Goal: Information Seeking & Learning: Learn about a topic

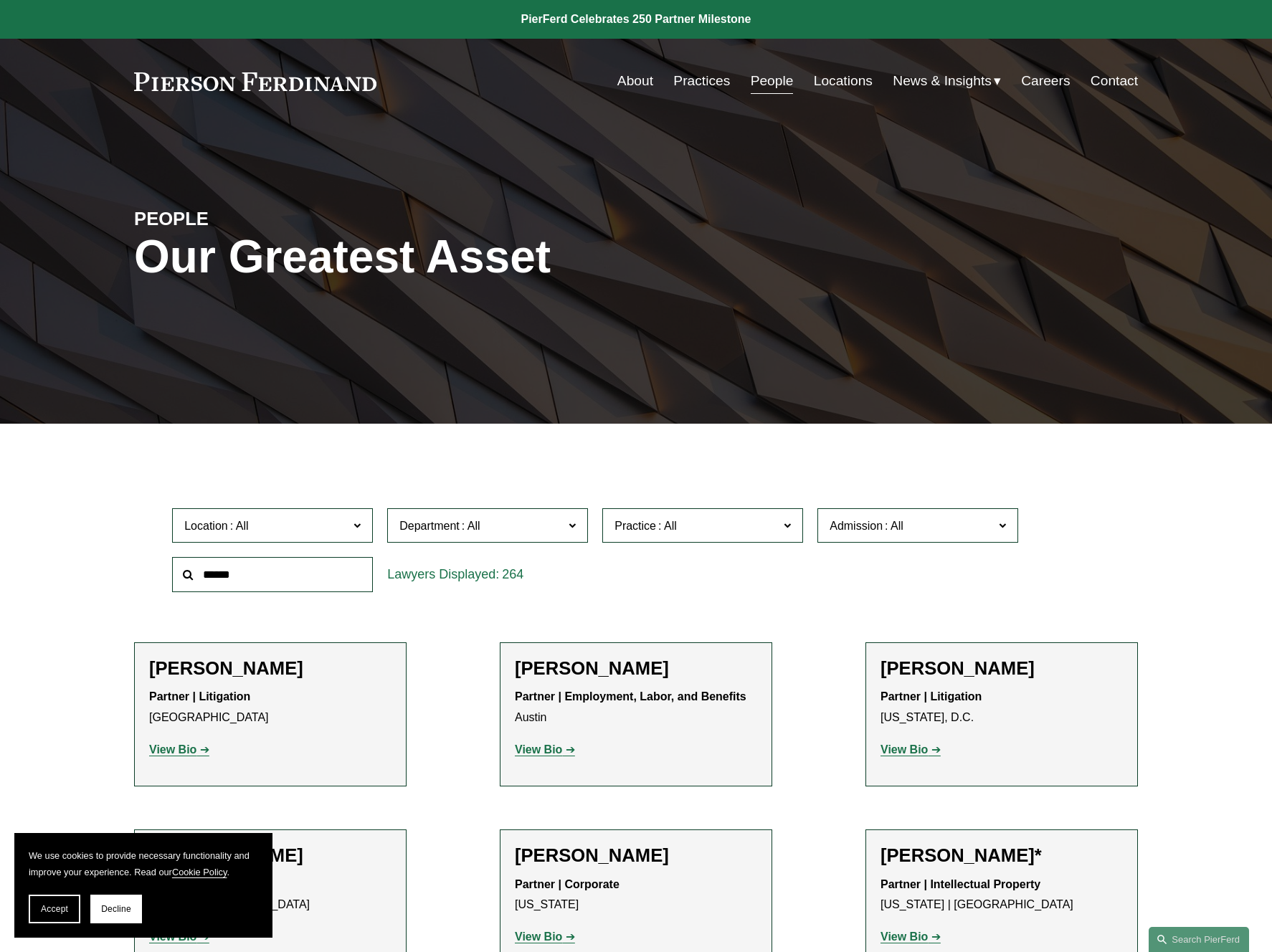
click at [253, 569] on input "text" at bounding box center [272, 574] width 201 height 35
type input "*******"
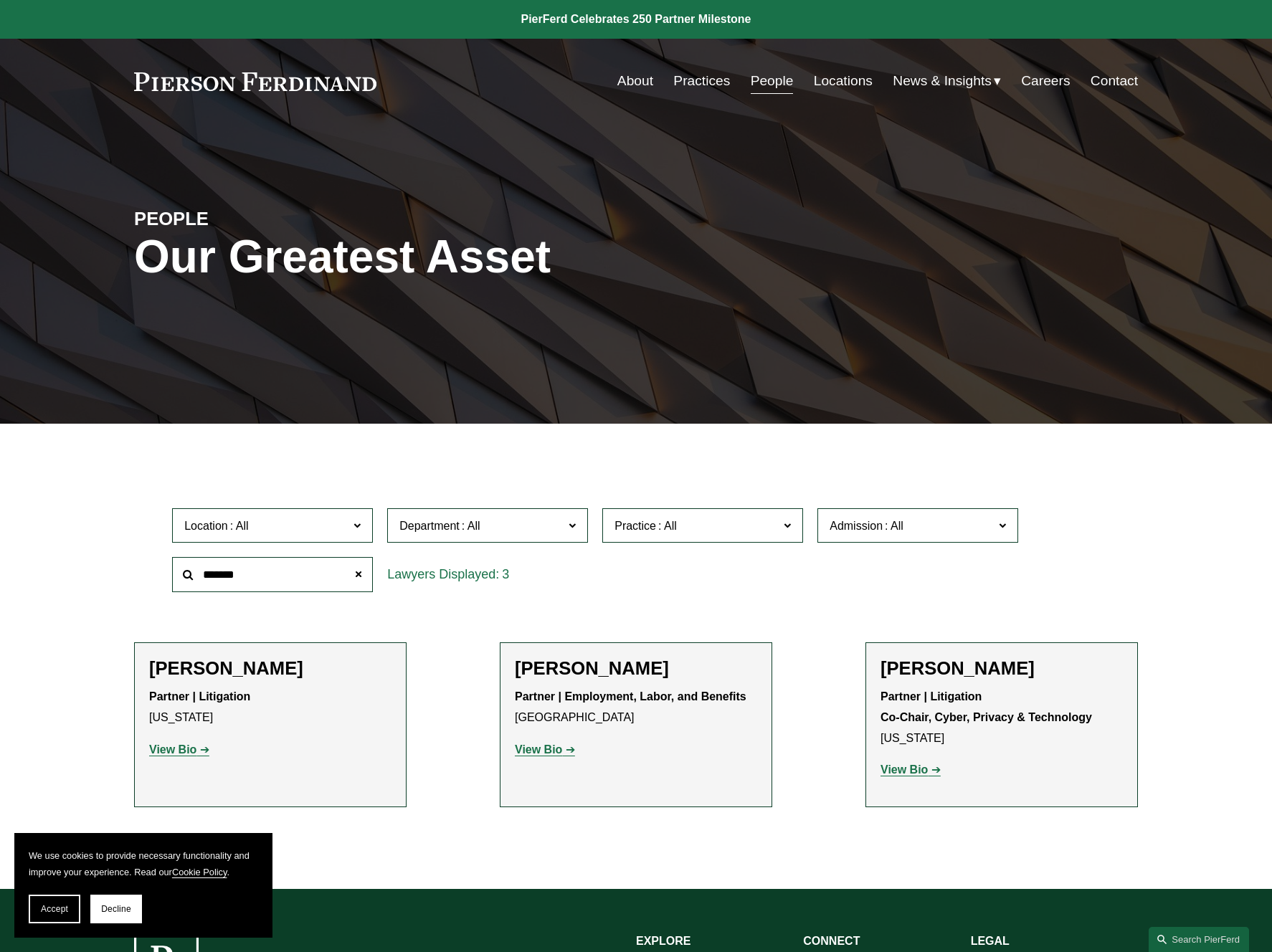
click at [176, 755] on strong "View Bio" at bounding box center [173, 749] width 47 height 12
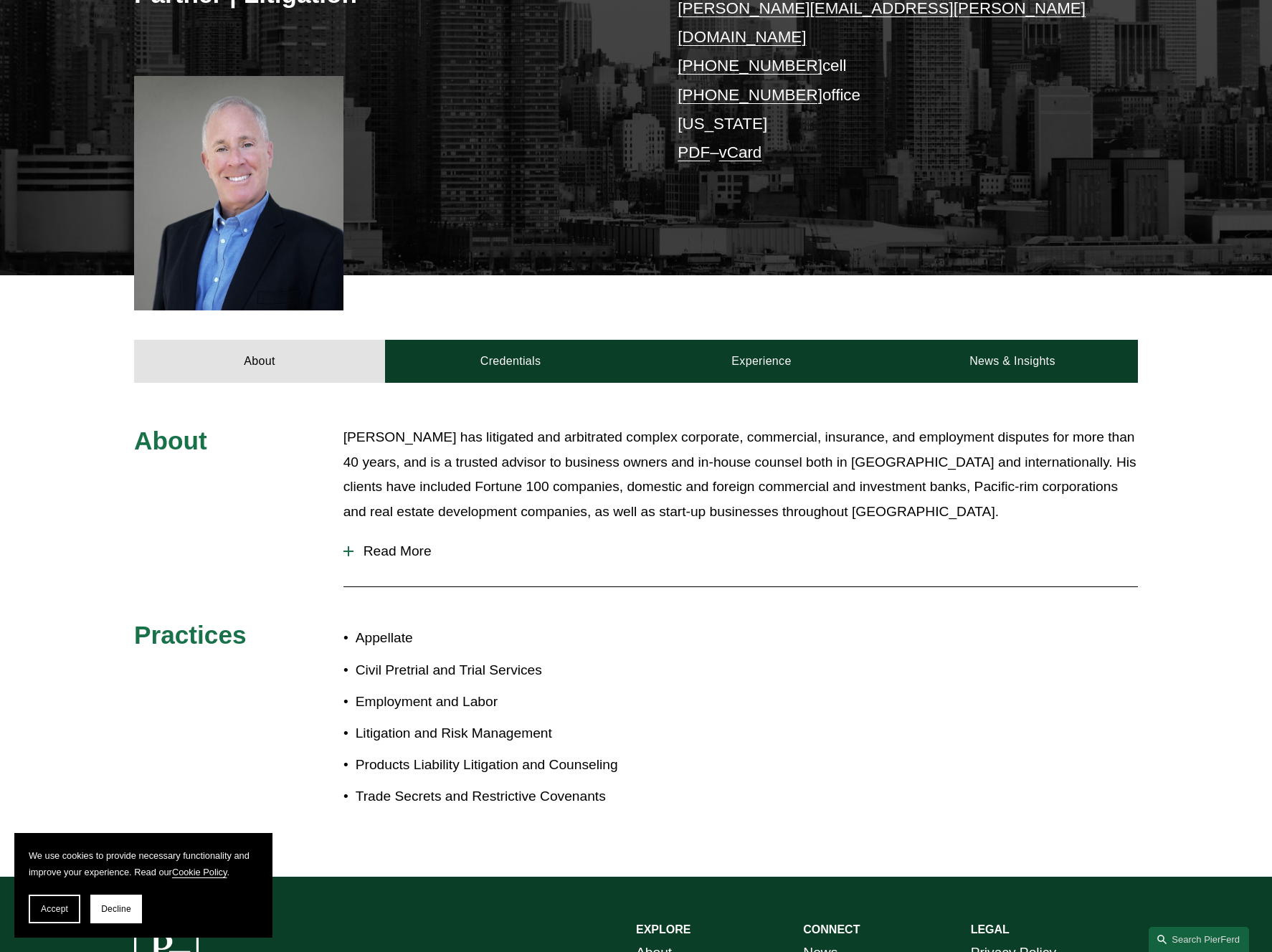
scroll to position [170, 0]
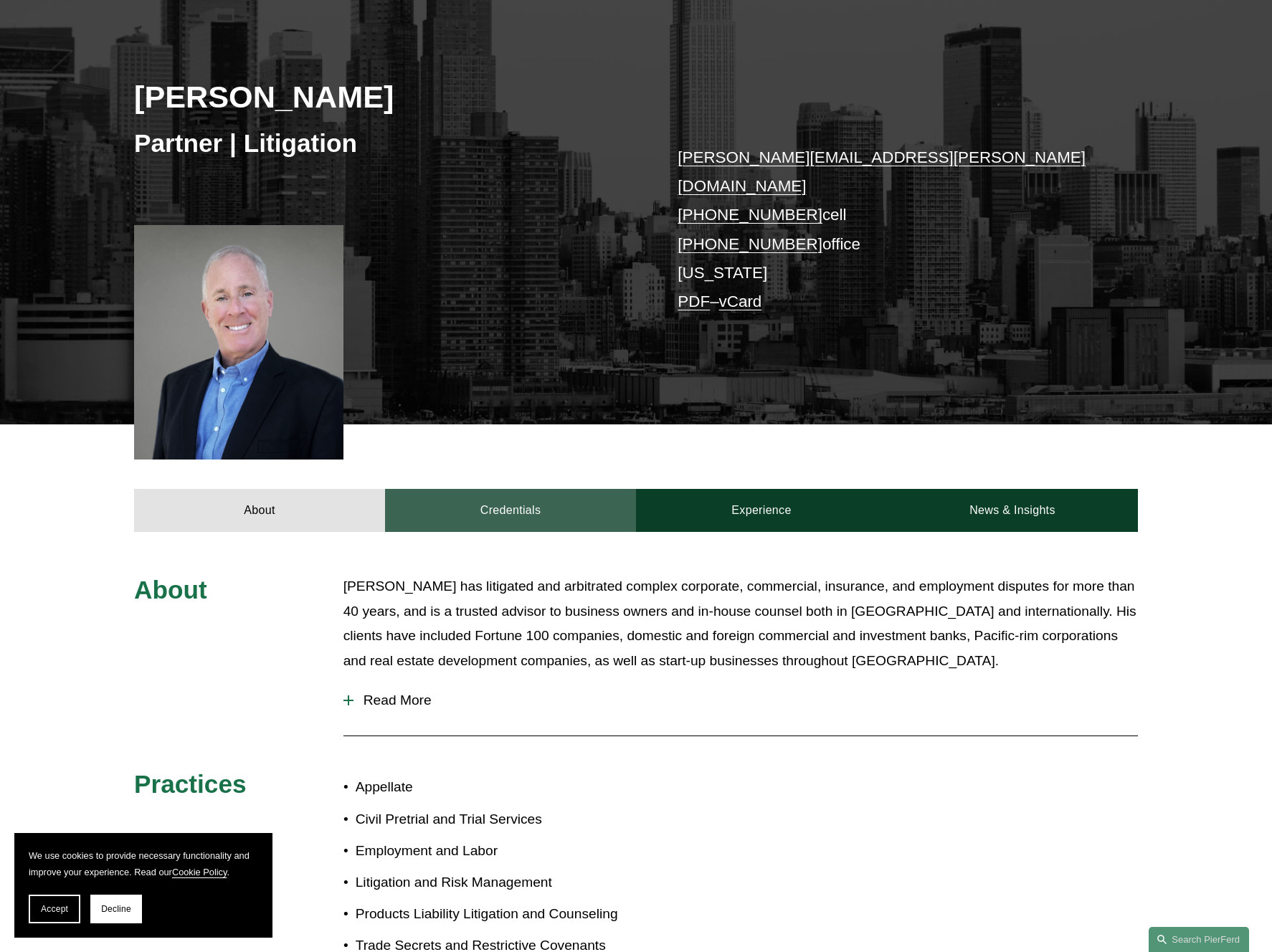
click at [523, 494] on link "Credentials" at bounding box center [510, 511] width 251 height 43
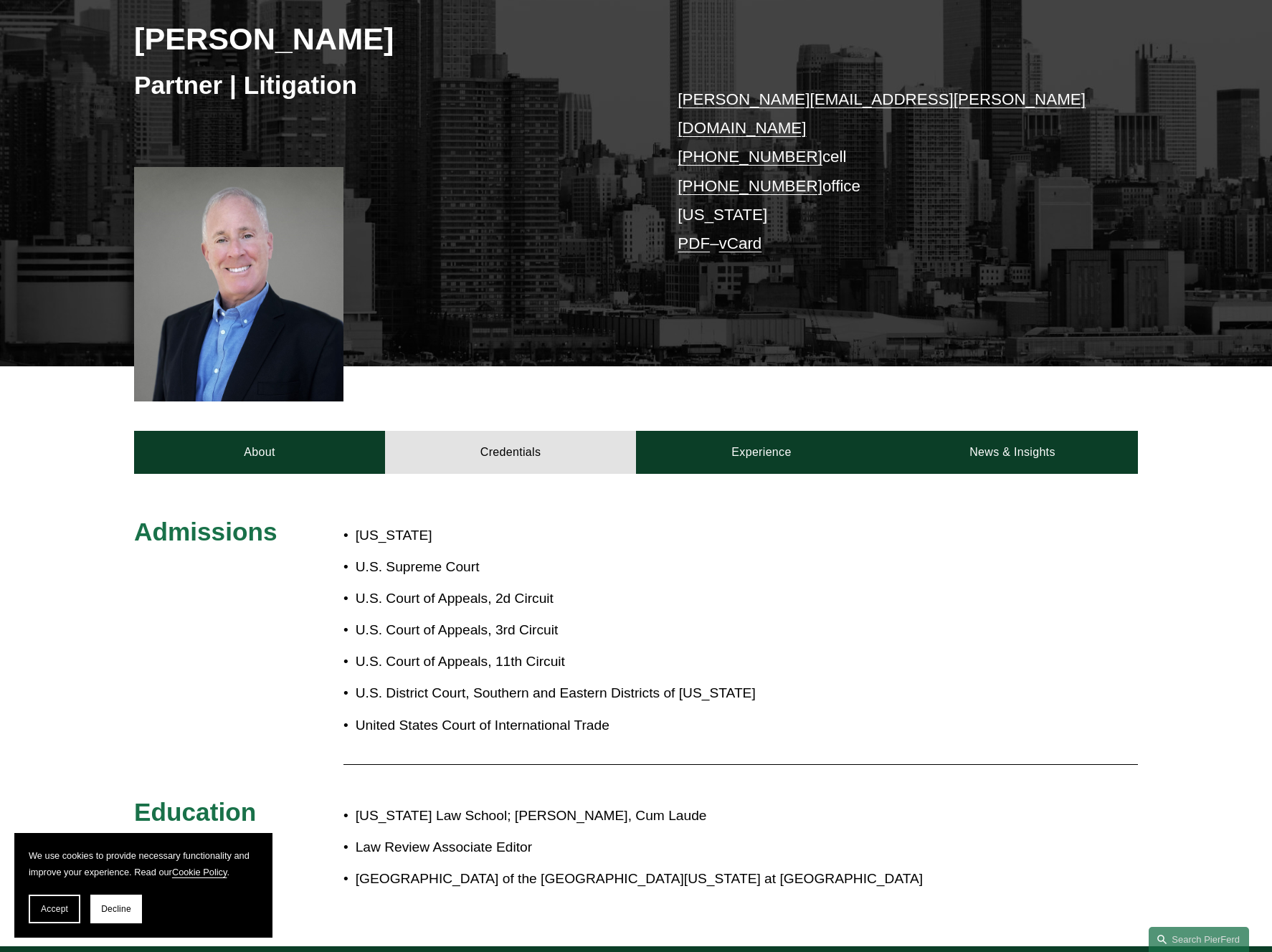
scroll to position [308, 0]
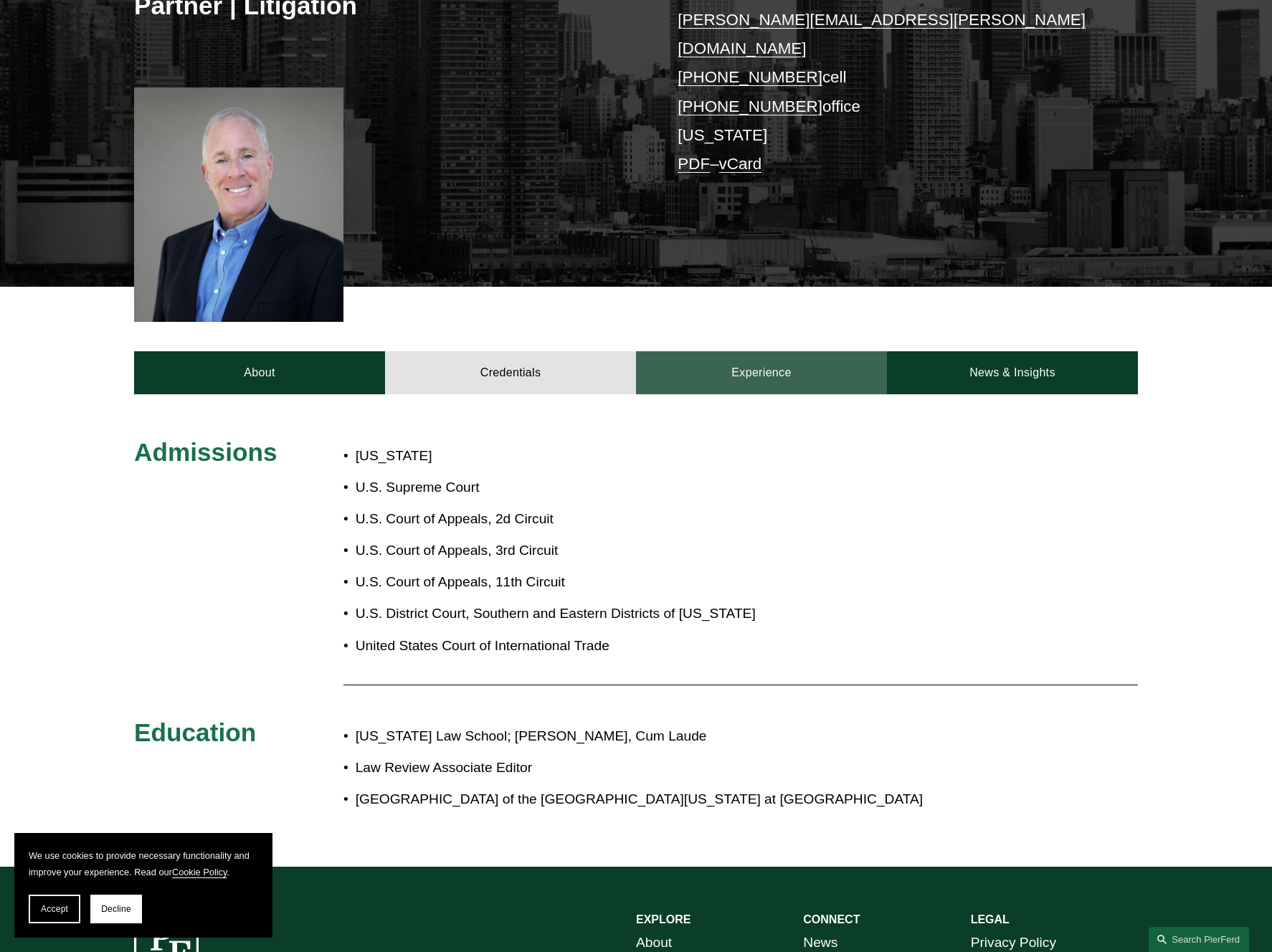
click at [763, 351] on link "Experience" at bounding box center [760, 373] width 251 height 43
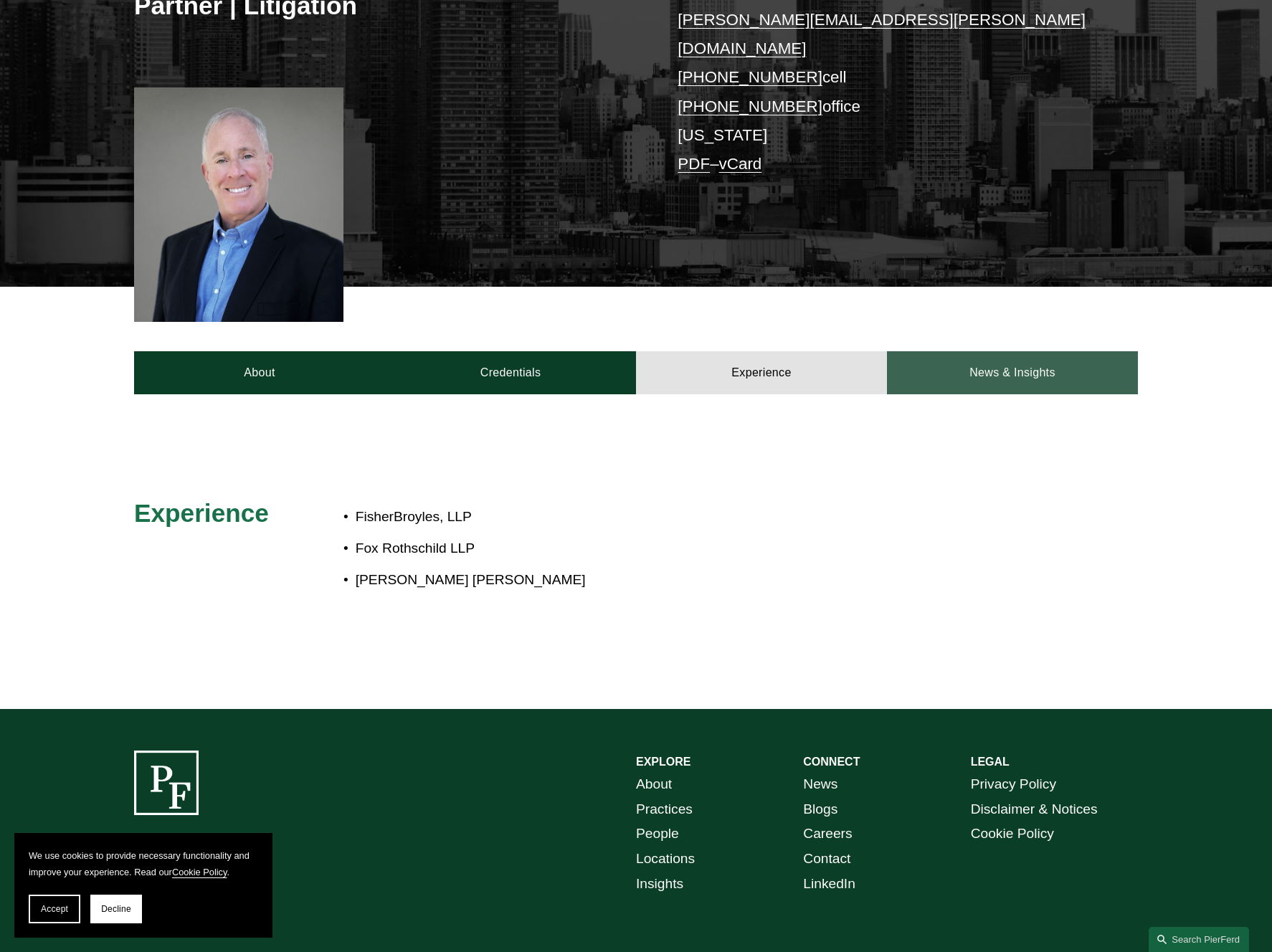
click at [1026, 351] on link "News & Insights" at bounding box center [1012, 373] width 251 height 43
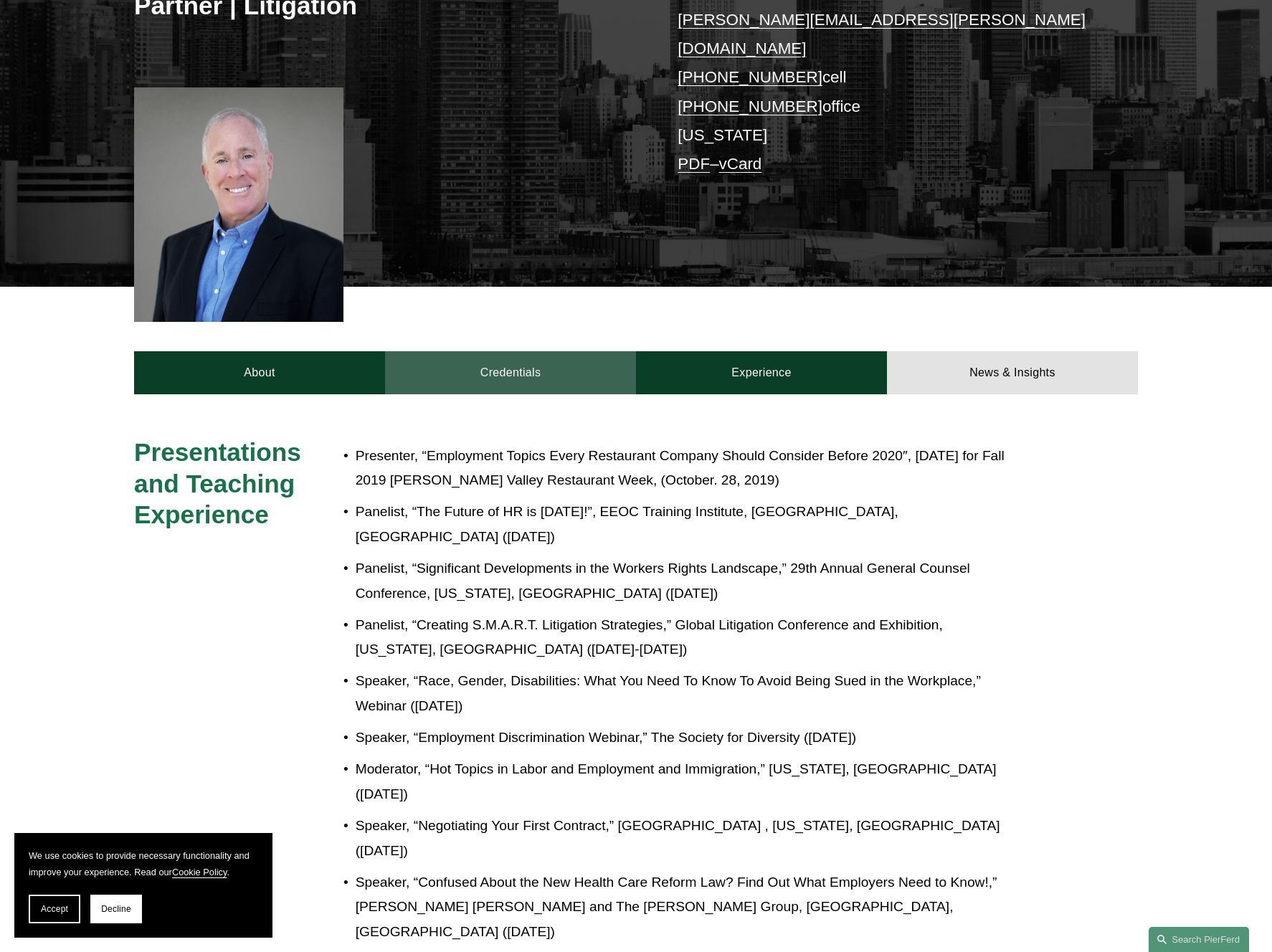
click at [557, 351] on link "Credentials" at bounding box center [510, 373] width 251 height 43
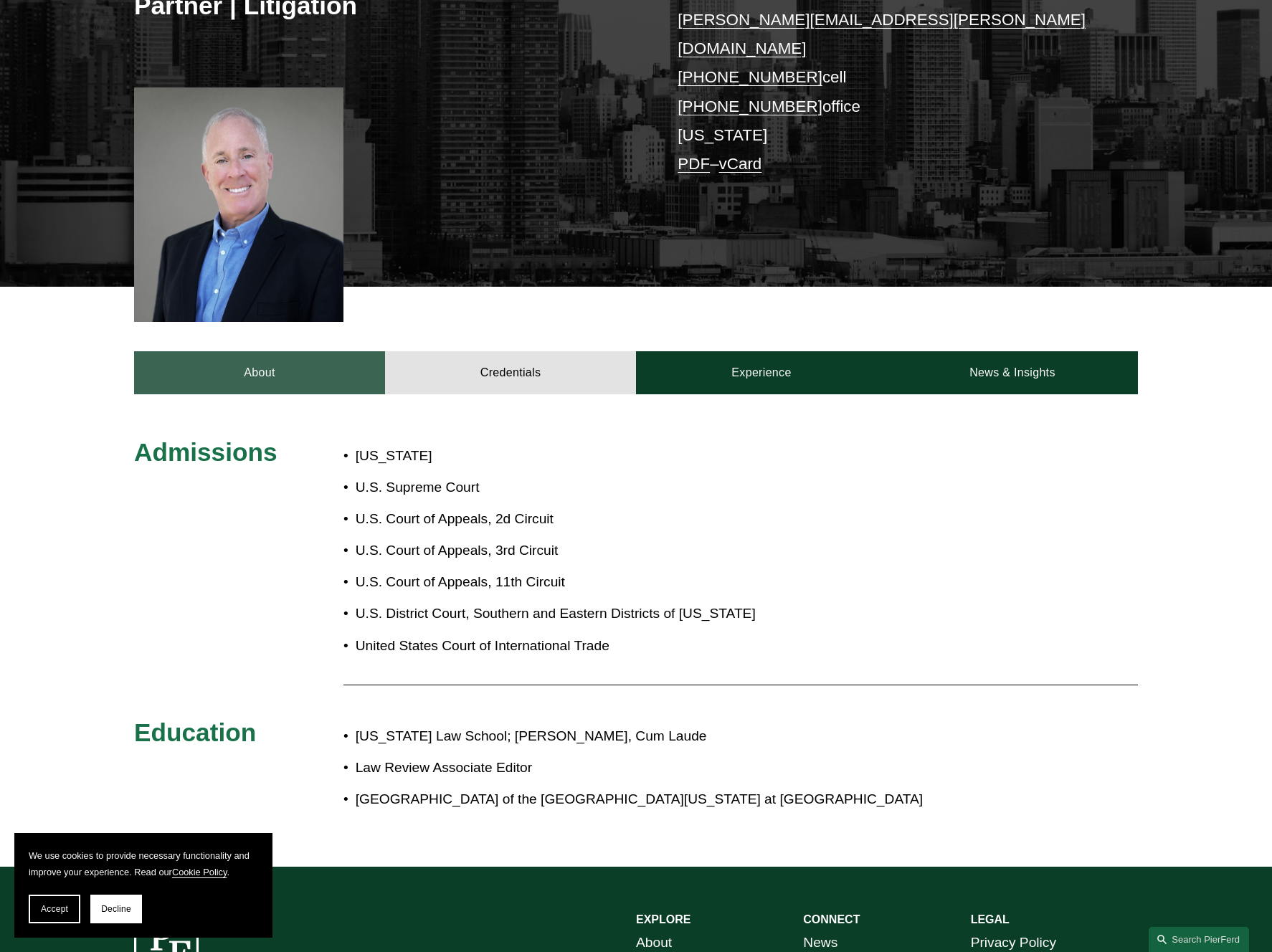
click at [314, 351] on link "About" at bounding box center [259, 373] width 251 height 43
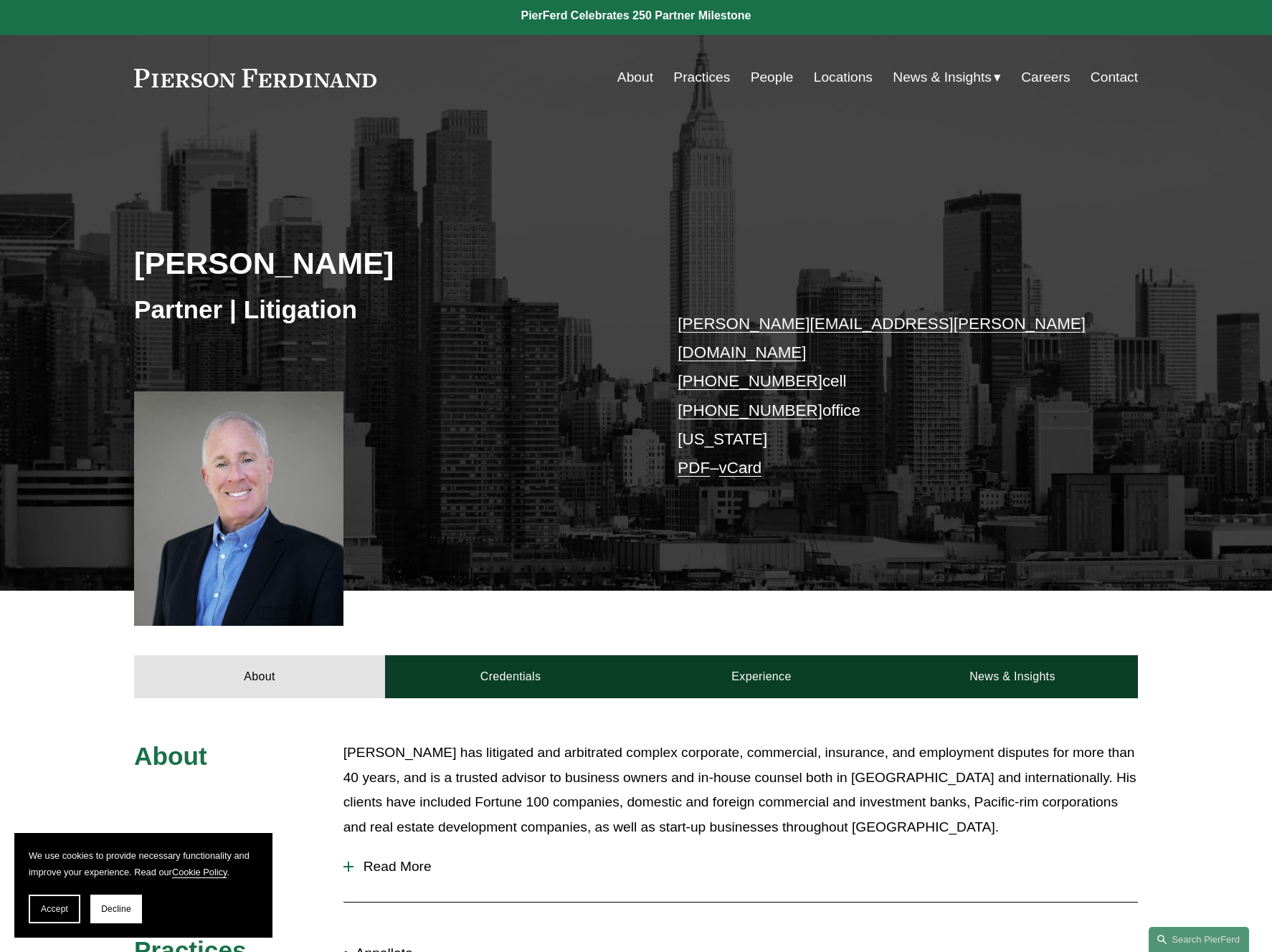
scroll to position [0, 0]
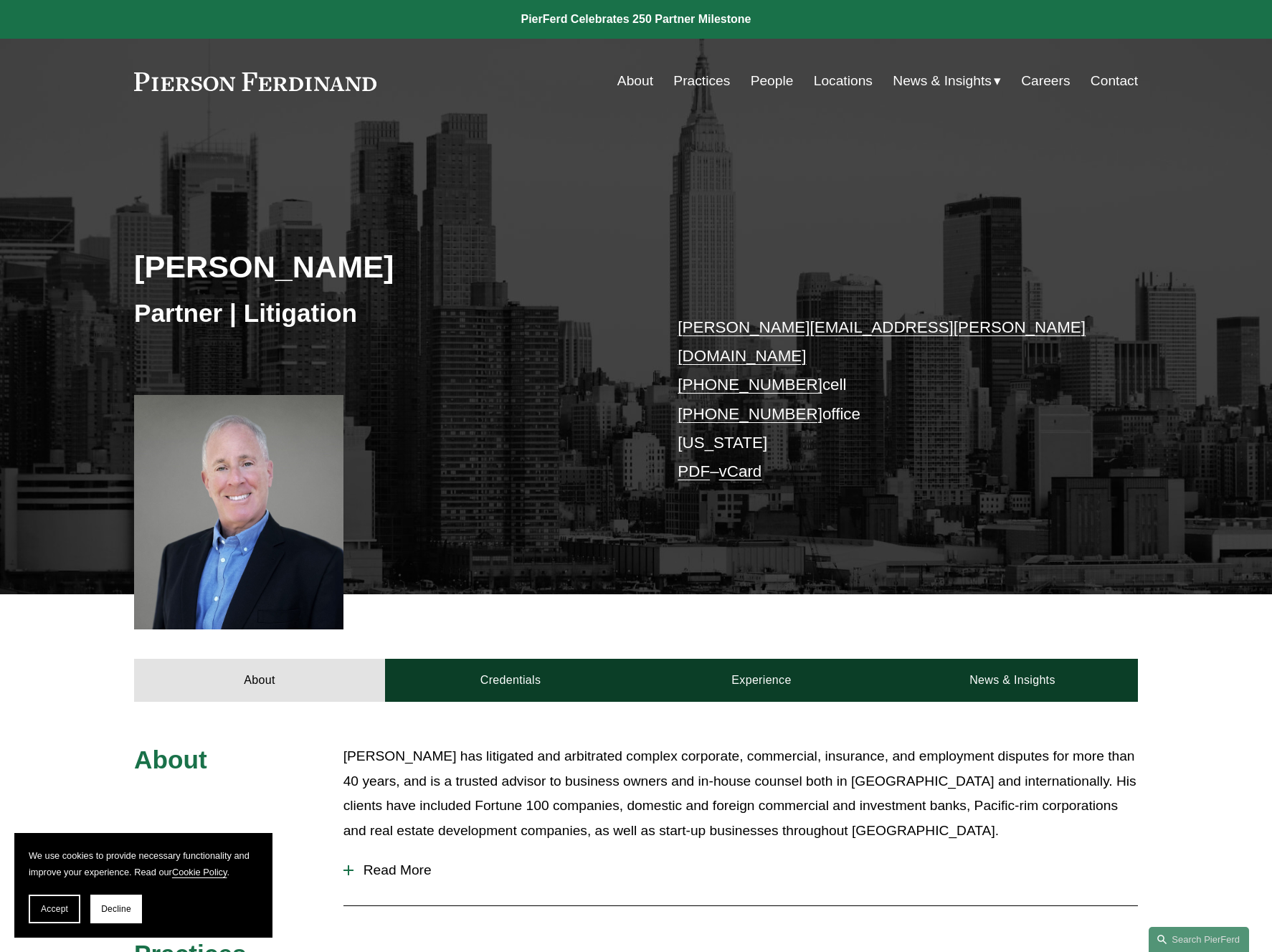
click at [636, 79] on link "About" at bounding box center [636, 81] width 36 height 27
